Goal: Transaction & Acquisition: Purchase product/service

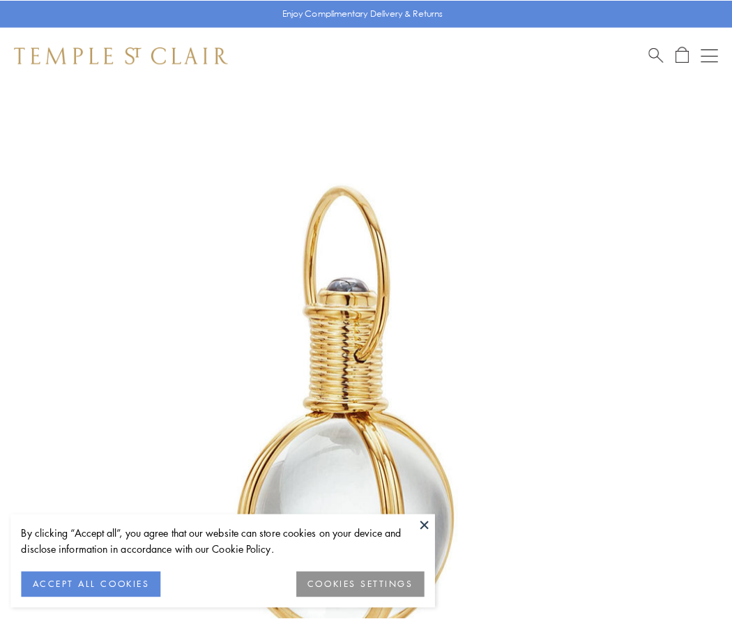
scroll to position [364, 0]
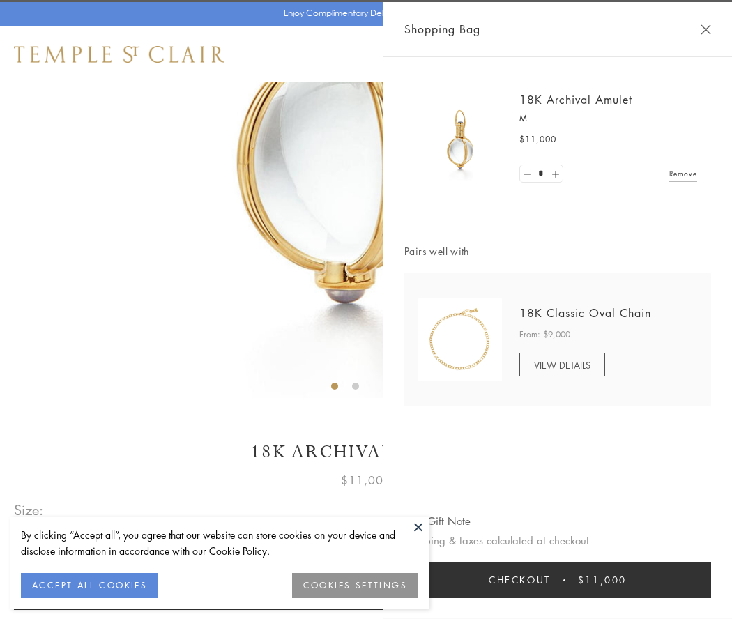
click at [557, 580] on button "Checkout $11,000" at bounding box center [557, 580] width 307 height 36
